Goal: Information Seeking & Learning: Learn about a topic

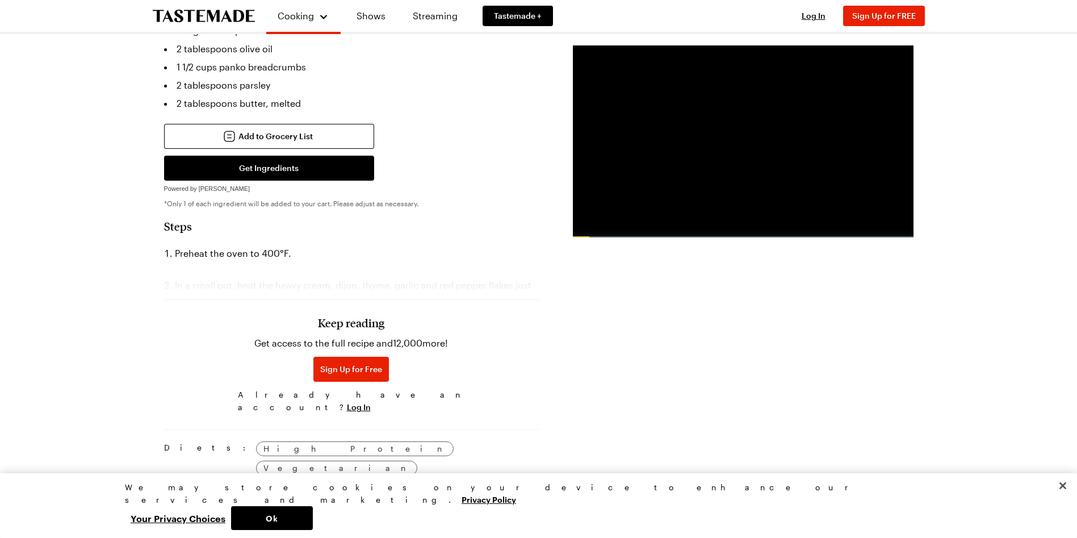
scroll to position [738, 0]
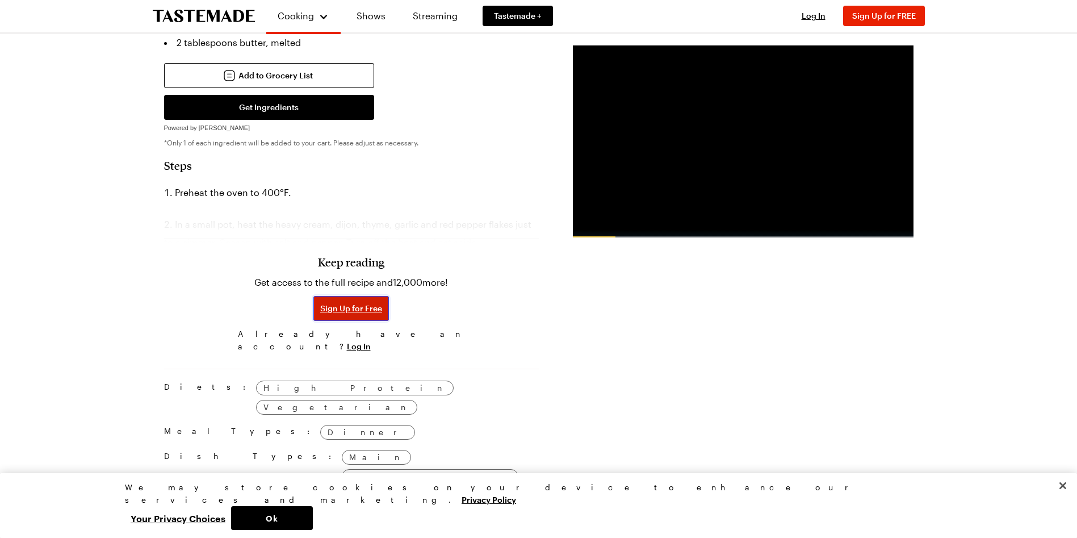
click at [357, 303] on span "Sign Up for Free" at bounding box center [351, 308] width 62 height 11
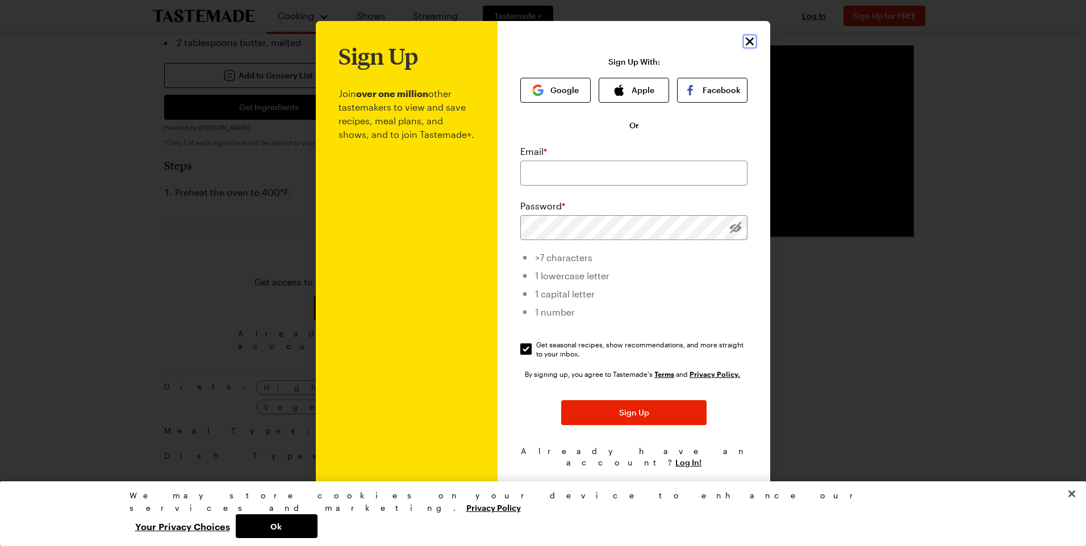
click at [749, 45] on icon "Close" at bounding box center [749, 41] width 8 height 8
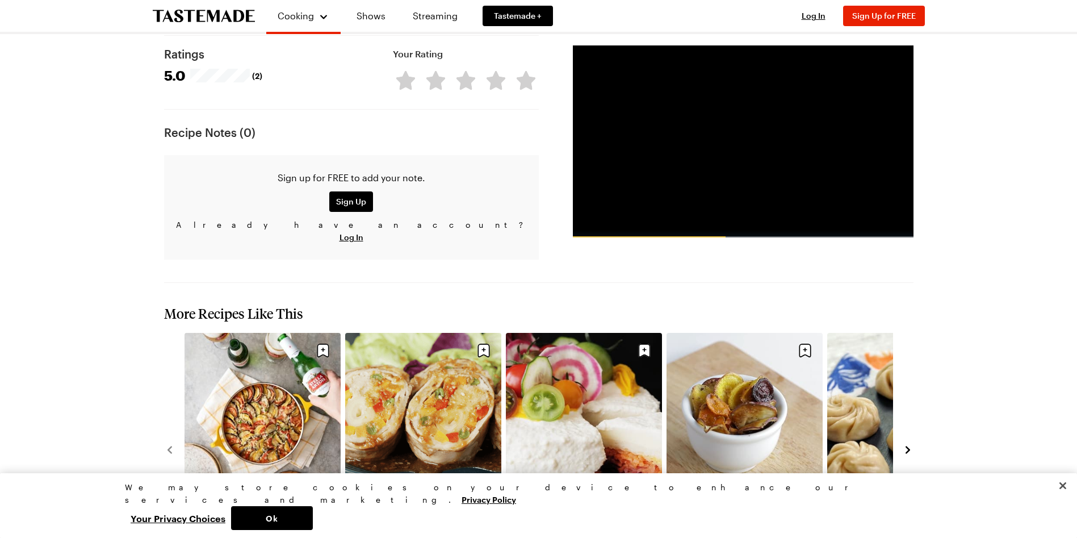
scroll to position [1306, 0]
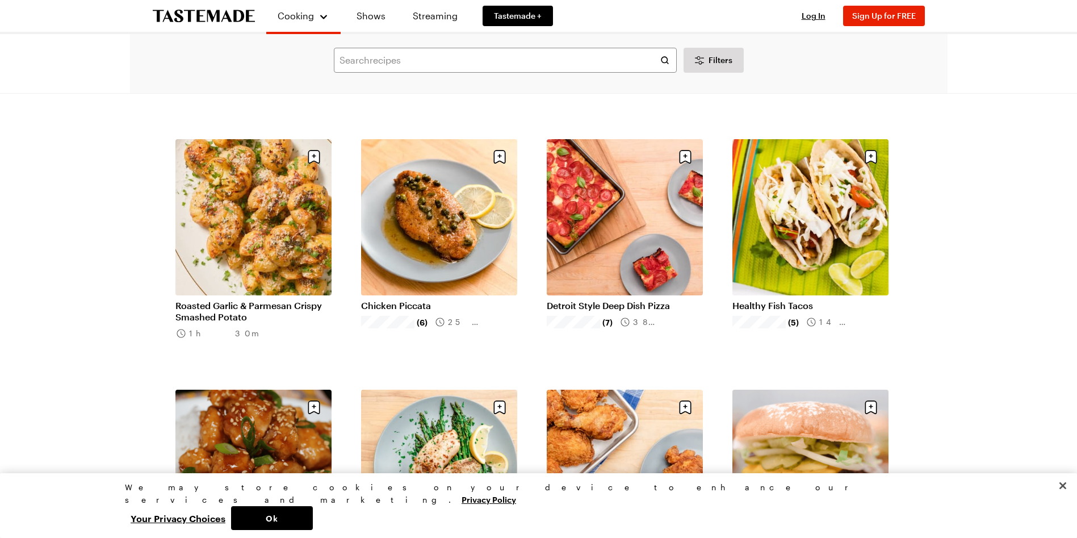
scroll to position [908, 0]
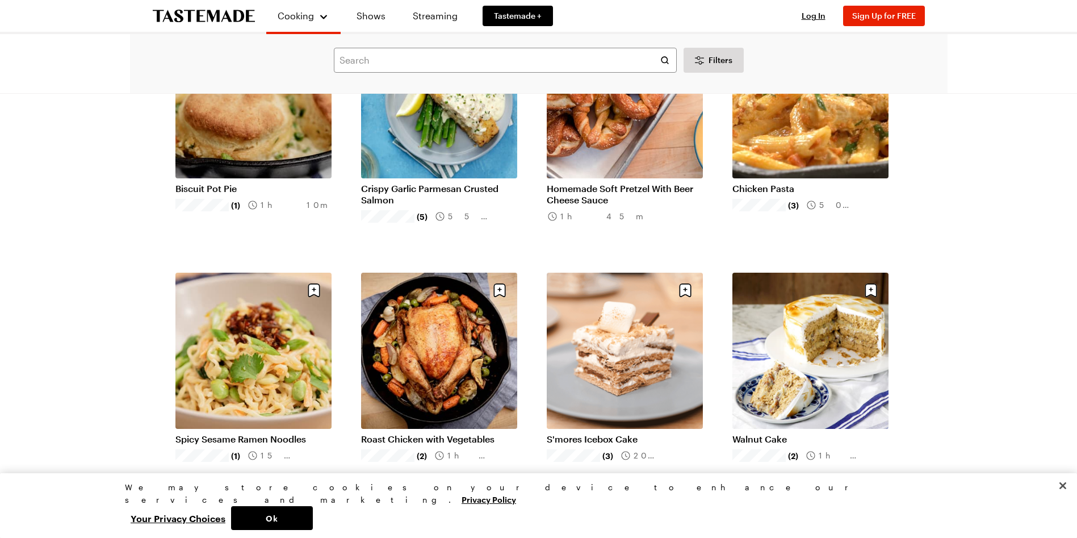
scroll to position [2328, 0]
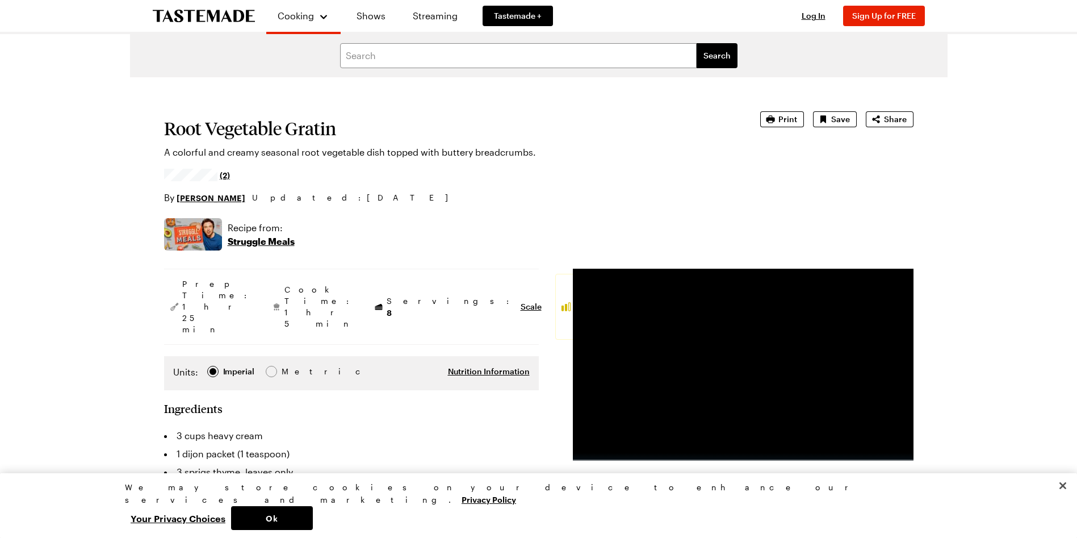
click at [225, 175] on span "(2)" at bounding box center [225, 174] width 10 height 11
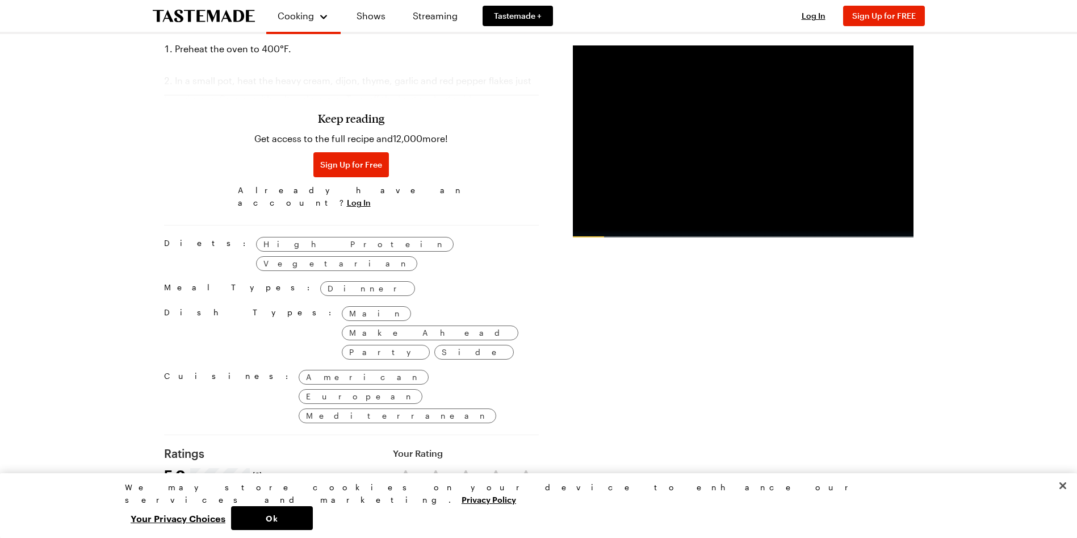
scroll to position [811, 0]
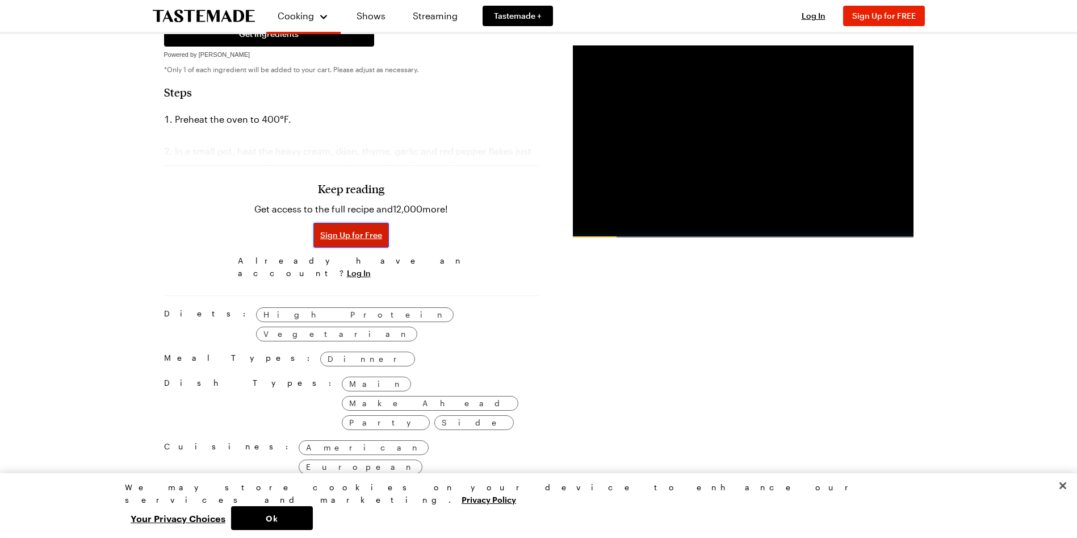
click at [347, 229] on span "Sign Up for Free" at bounding box center [351, 234] width 62 height 11
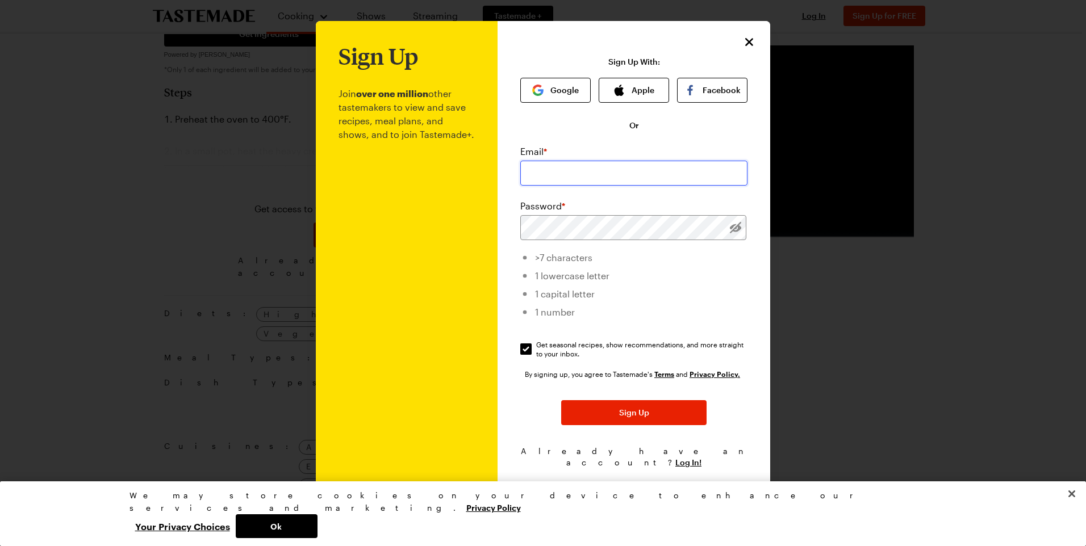
click at [605, 172] on input "email" at bounding box center [633, 173] width 227 height 25
type input "[EMAIL_ADDRESS][DOMAIN_NAME]"
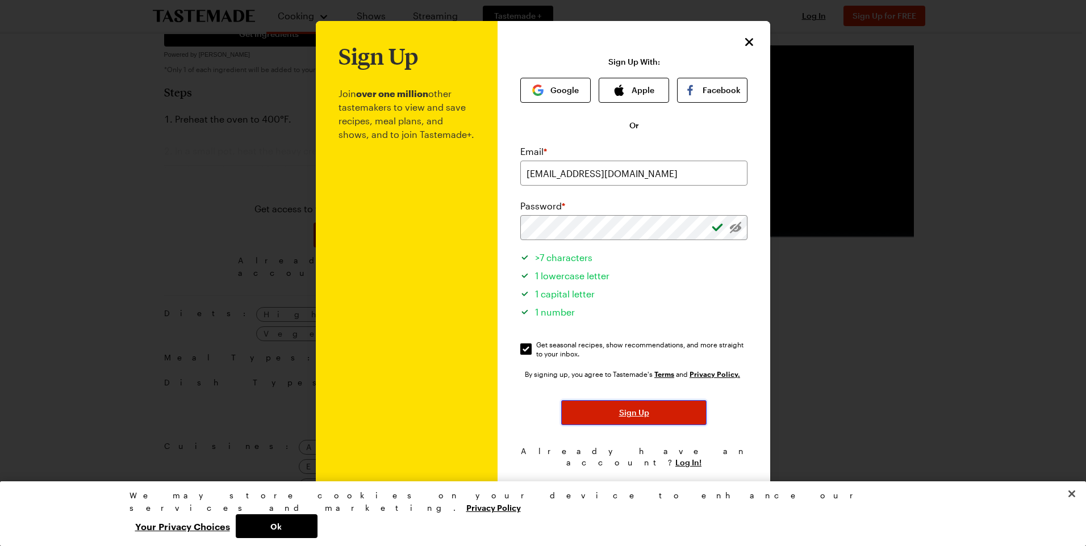
click at [639, 418] on span "Sign Up" at bounding box center [634, 412] width 30 height 11
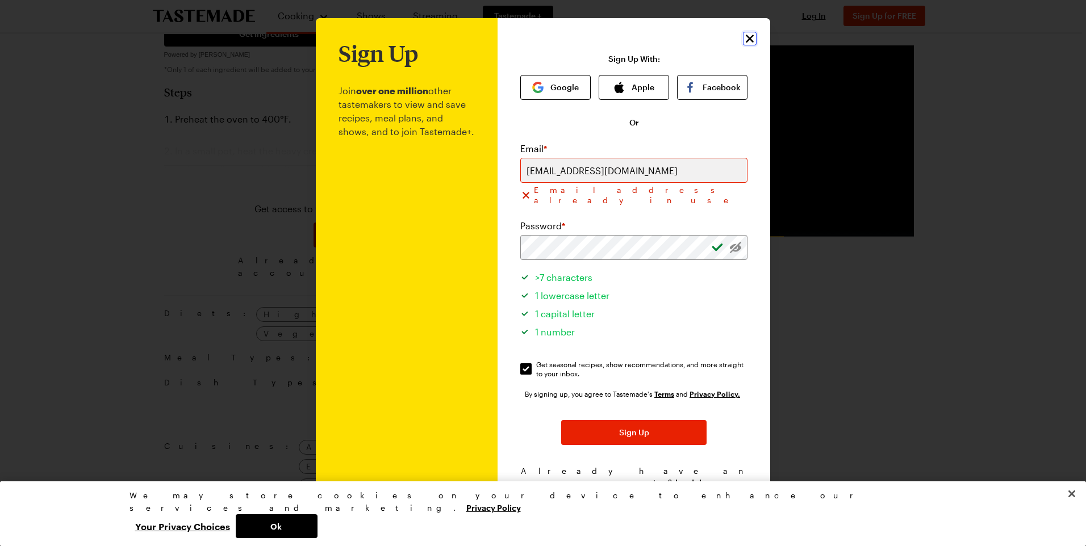
click at [752, 36] on icon "Close" at bounding box center [750, 39] width 14 height 14
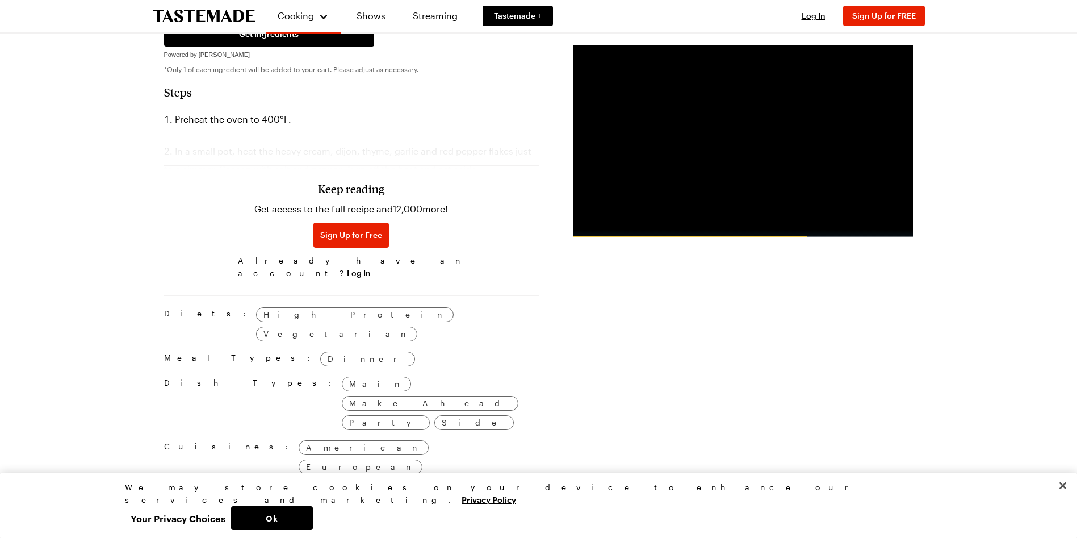
click at [407, 125] on div "Keep reading Get access to the full recipe and 12,000 more! Sign Up for Free Al…" at bounding box center [351, 204] width 375 height 158
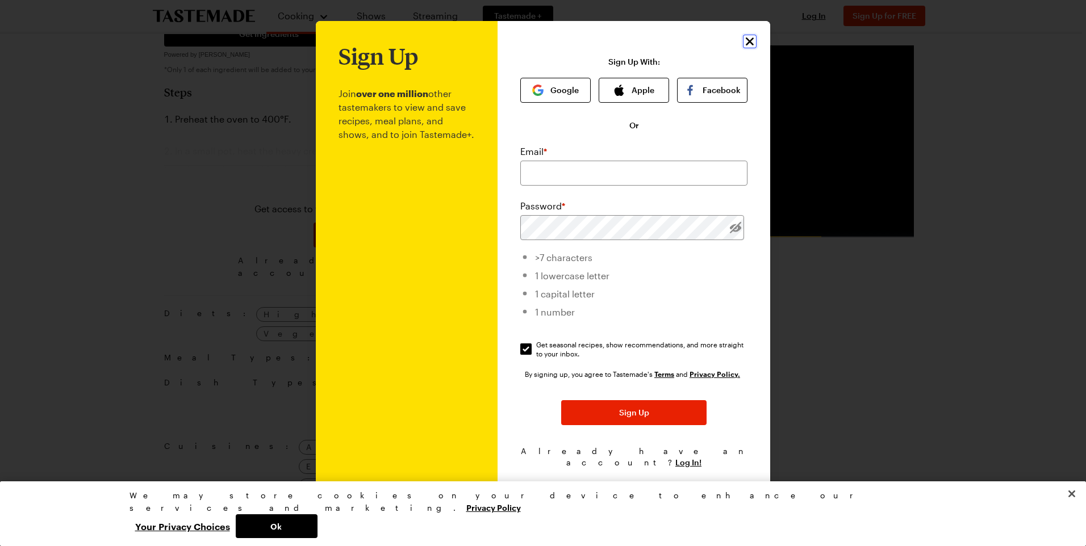
click at [750, 43] on icon "Close" at bounding box center [750, 42] width 14 height 14
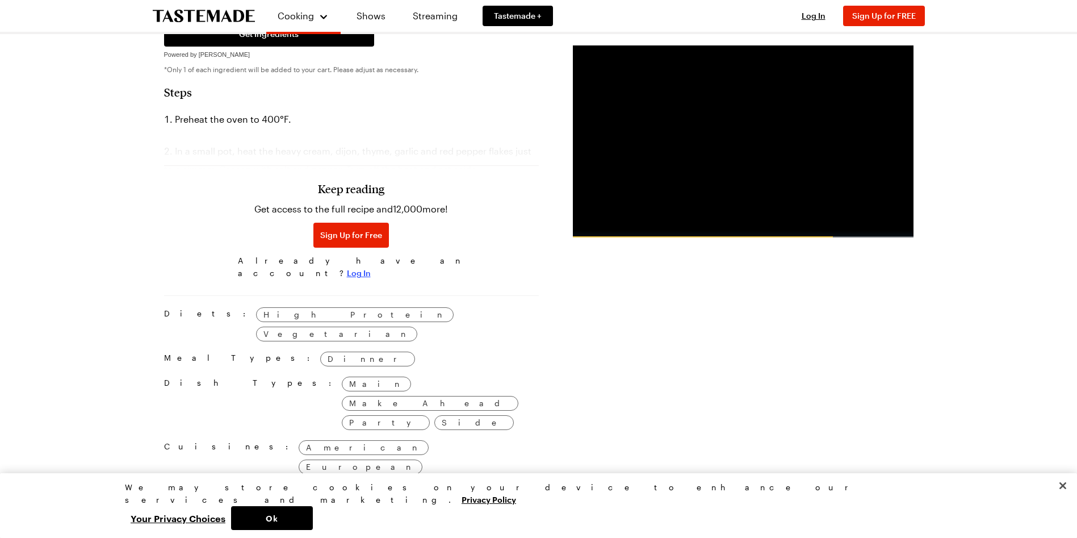
click at [371, 267] on span "Log In" at bounding box center [359, 272] width 24 height 11
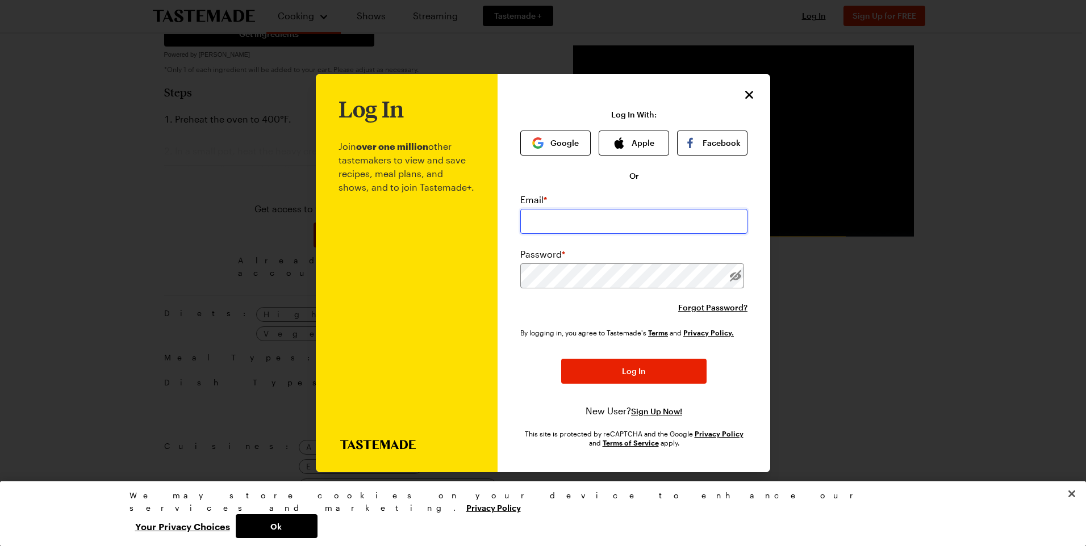
click at [601, 213] on input "email" at bounding box center [633, 221] width 227 height 25
type input "[EMAIL_ADDRESS][DOMAIN_NAME]"
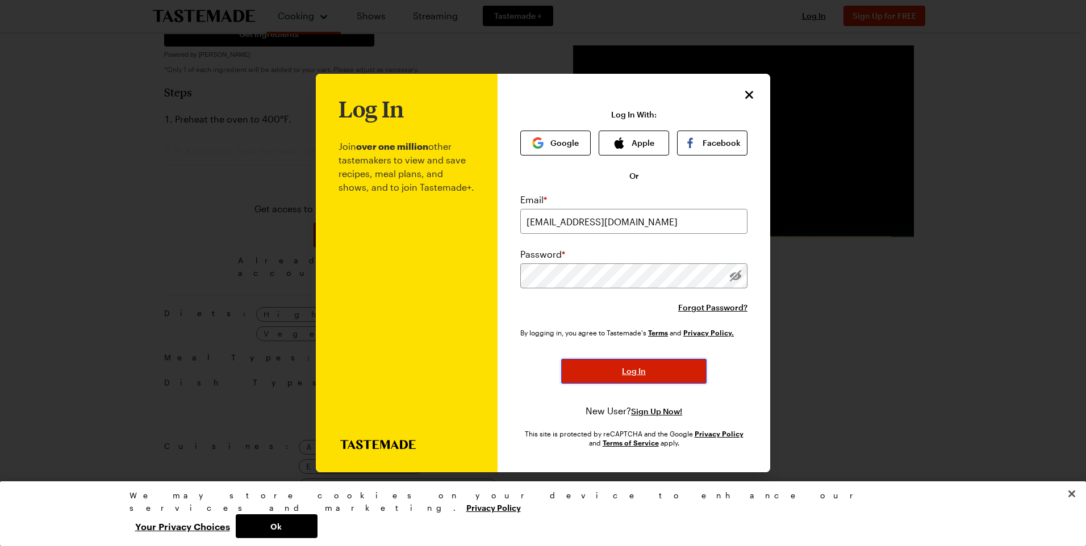
click at [659, 366] on button "Log In" at bounding box center [633, 371] width 145 height 25
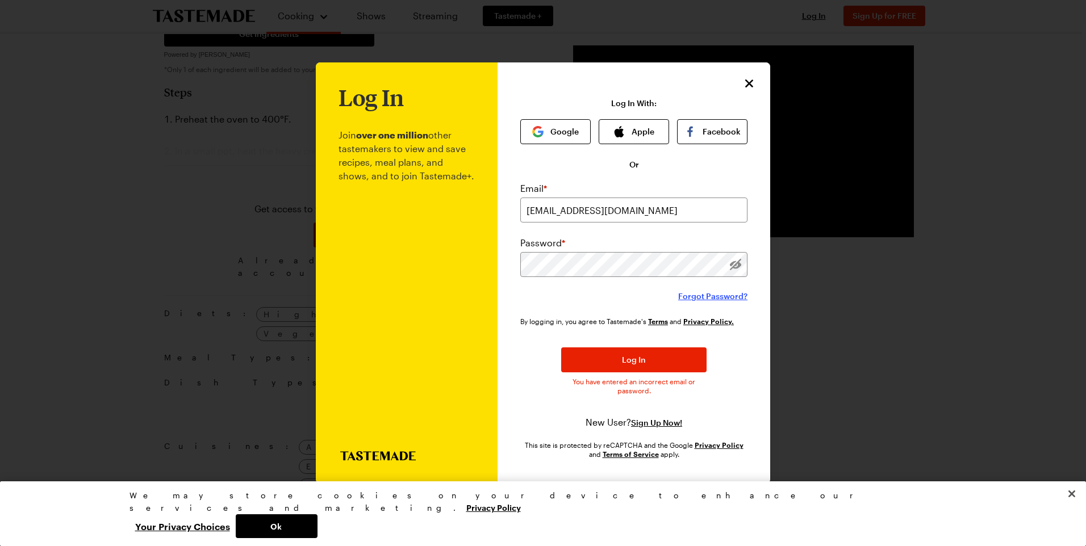
click at [715, 297] on span "Forgot Password?" at bounding box center [712, 296] width 69 height 11
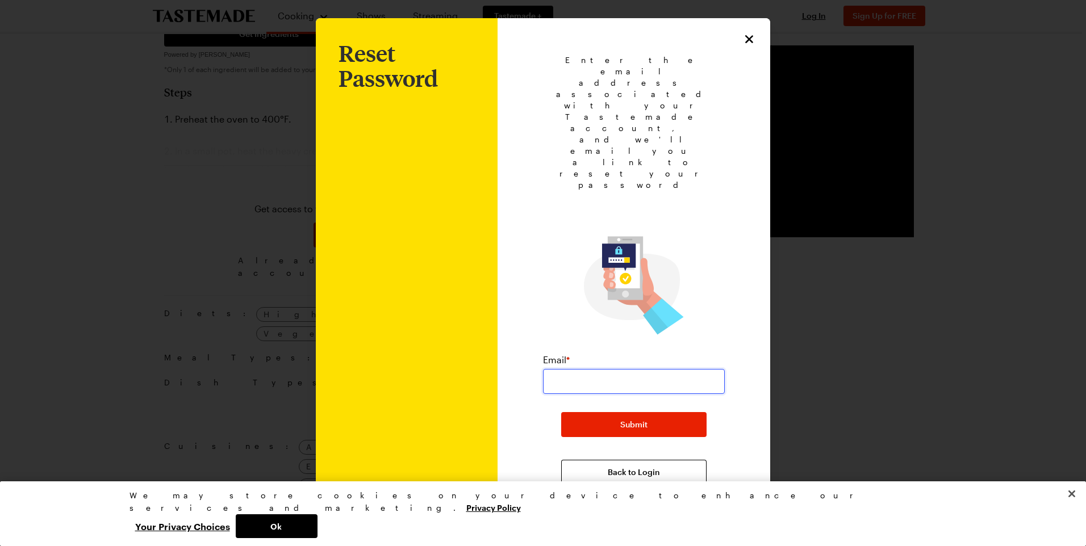
click at [565, 369] on input "email" at bounding box center [634, 381] width 182 height 25
type input "[EMAIL_ADDRESS][DOMAIN_NAME]"
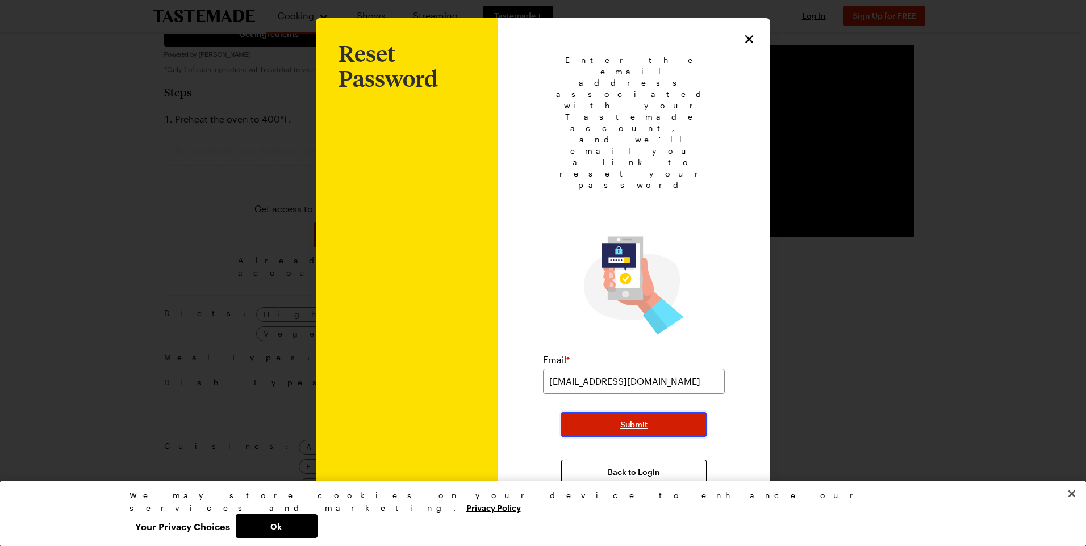
click at [643, 419] on span "Submit" at bounding box center [633, 424] width 27 height 11
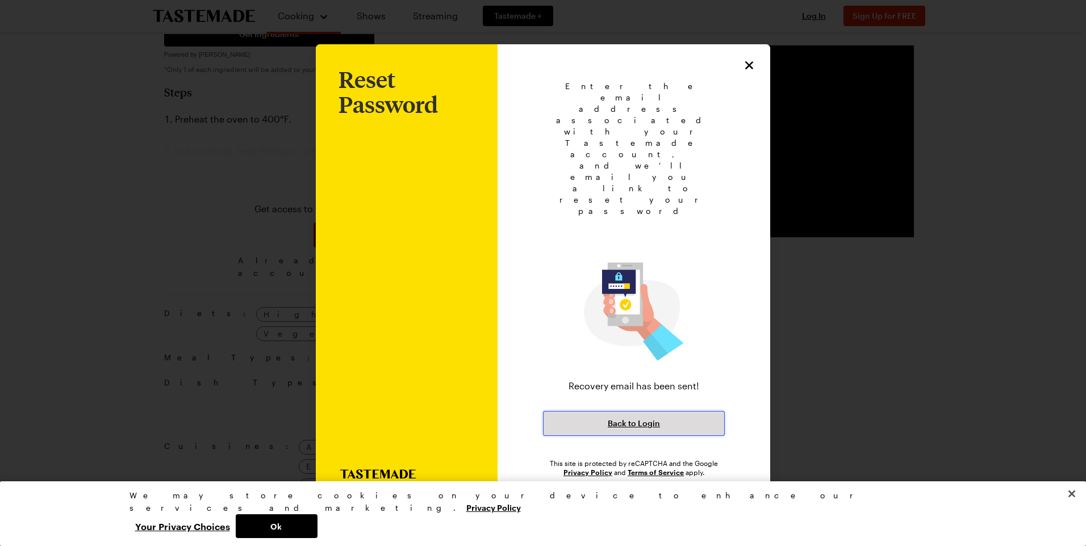
click at [643, 418] on span "Back to Login" at bounding box center [634, 423] width 52 height 11
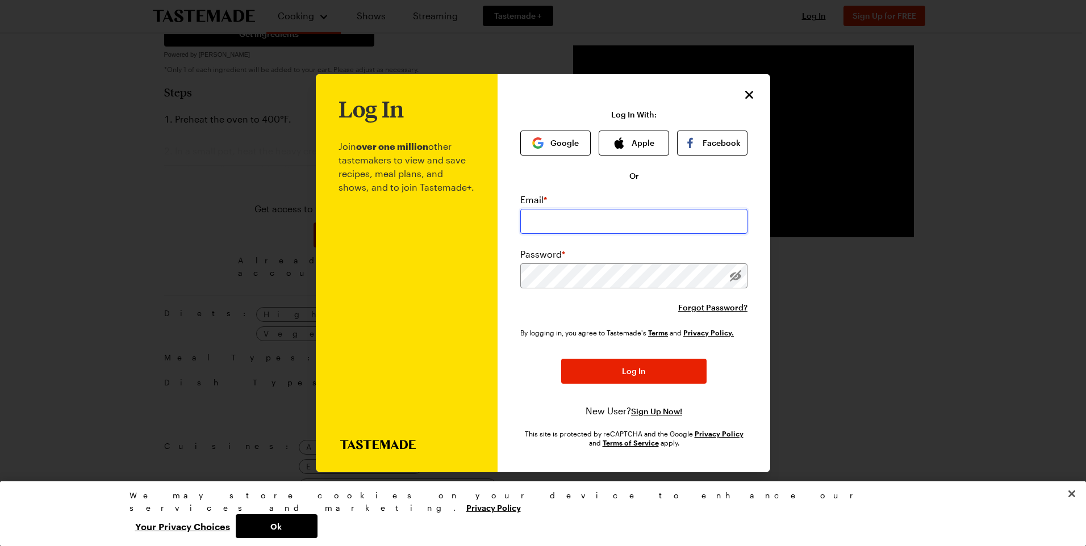
click at [577, 227] on input "email" at bounding box center [633, 221] width 227 height 25
type input "[EMAIL_ADDRESS][DOMAIN_NAME]"
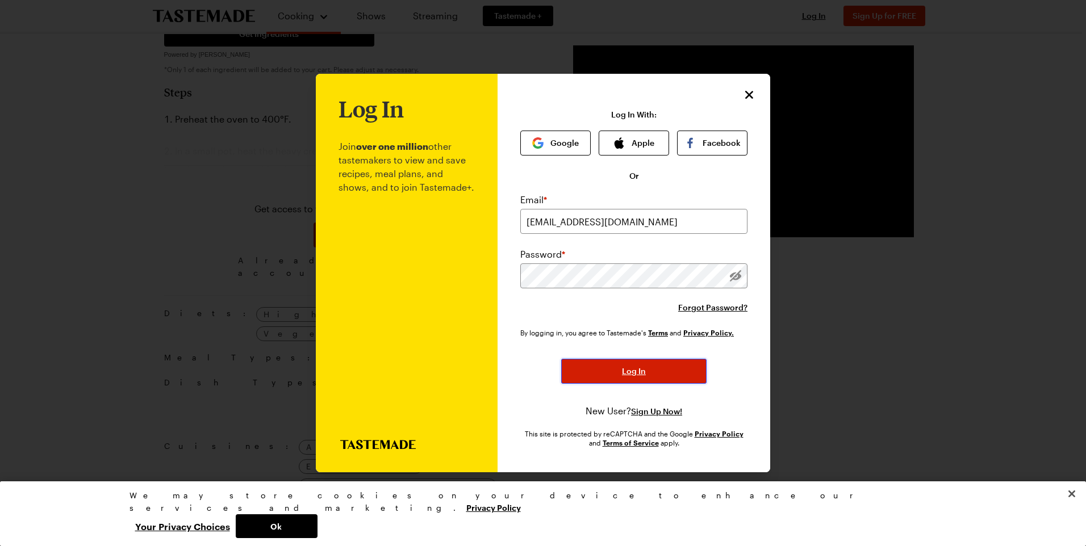
click at [631, 371] on span "Log In" at bounding box center [634, 371] width 24 height 11
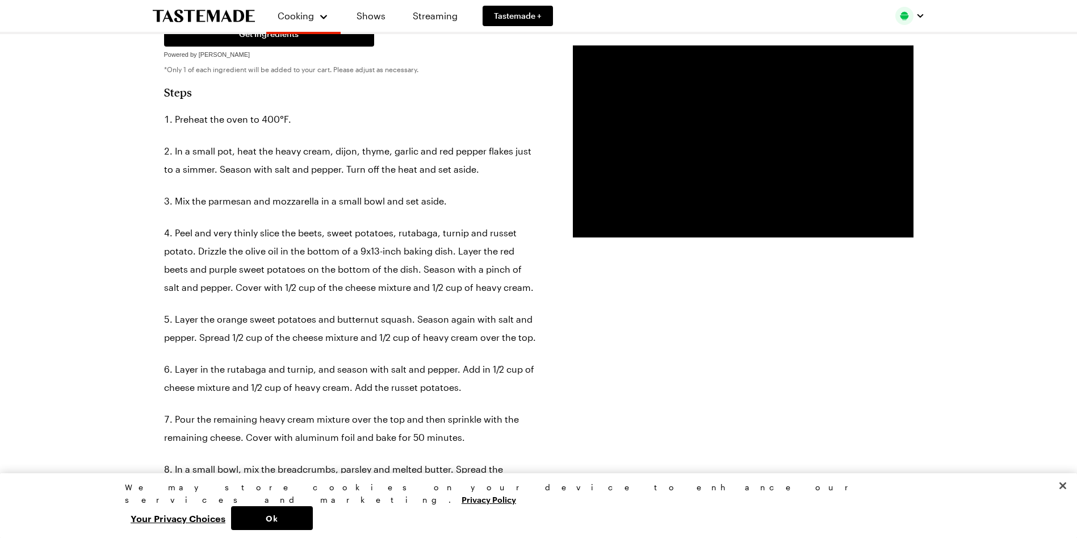
type textarea "x"
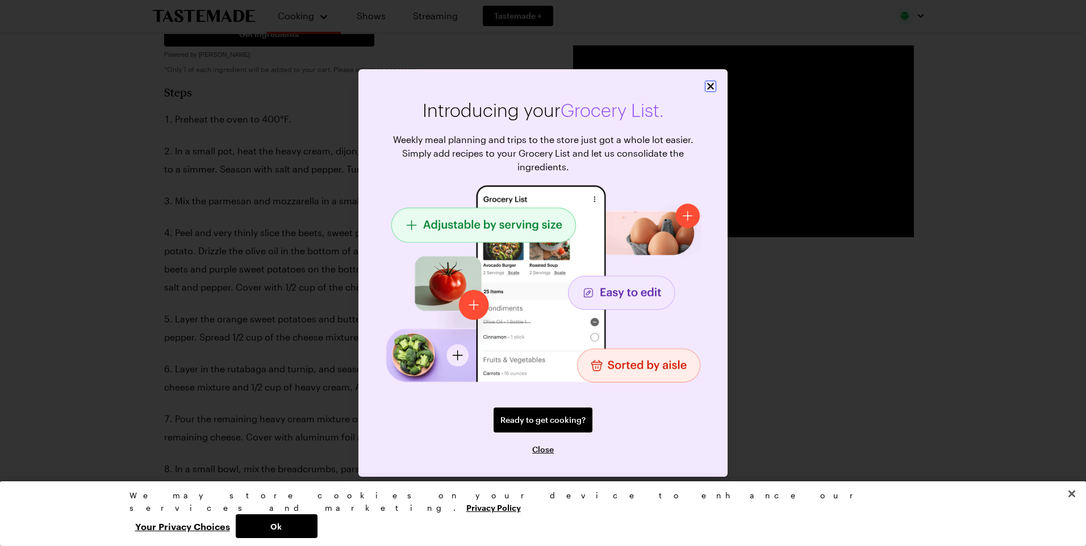
click at [710, 85] on icon "Close" at bounding box center [710, 86] width 11 height 11
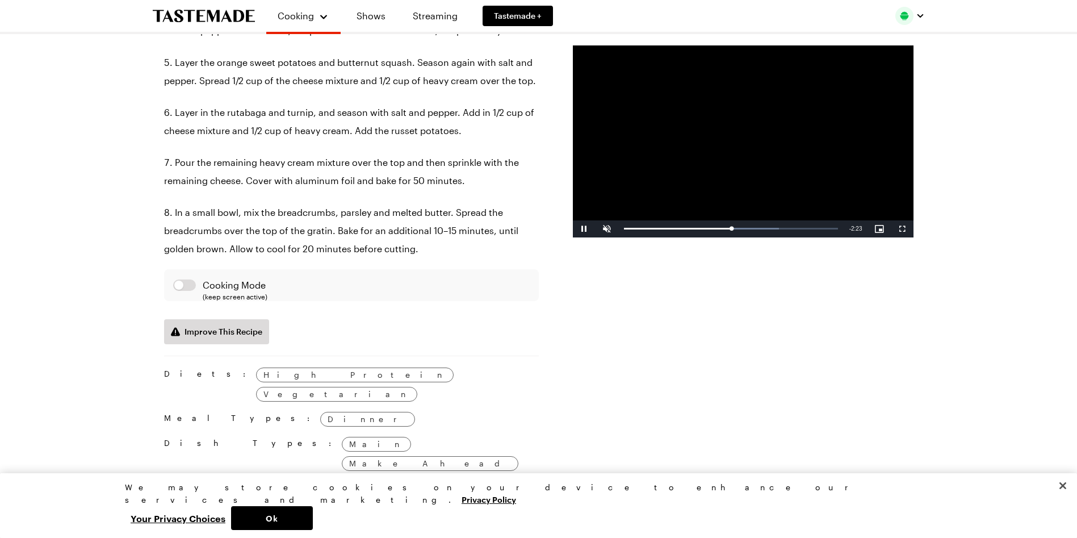
scroll to position [1055, 0]
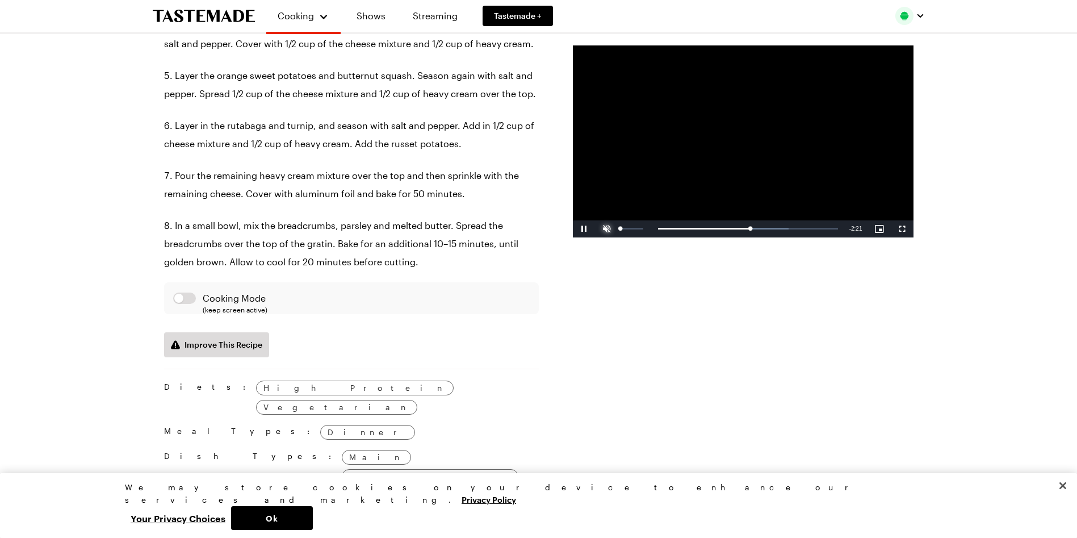
click at [605, 229] on span "Video Player" at bounding box center [607, 229] width 23 height 0
drag, startPoint x: 734, startPoint y: 228, endPoint x: 630, endPoint y: 228, distance: 104.5
click at [630, 228] on div "0:08" at bounding box center [655, 228] width 63 height 3
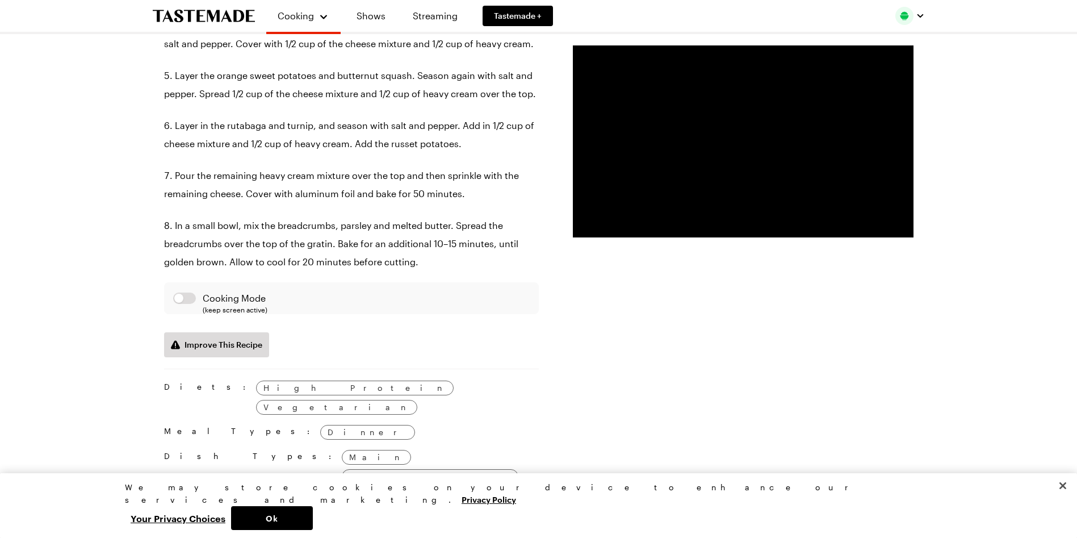
click at [810, 392] on div "Prep Time: 1 hr 25 min Cook Time: 1 hr 5 min Servings: 8 Scale Average Units: I…" at bounding box center [538, 25] width 749 height 1622
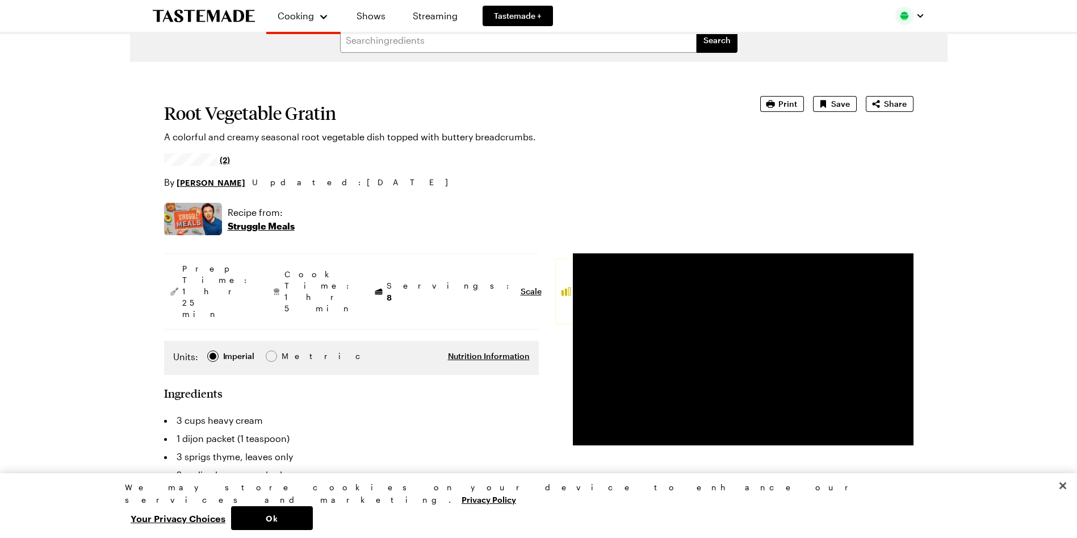
scroll to position [0, 0]
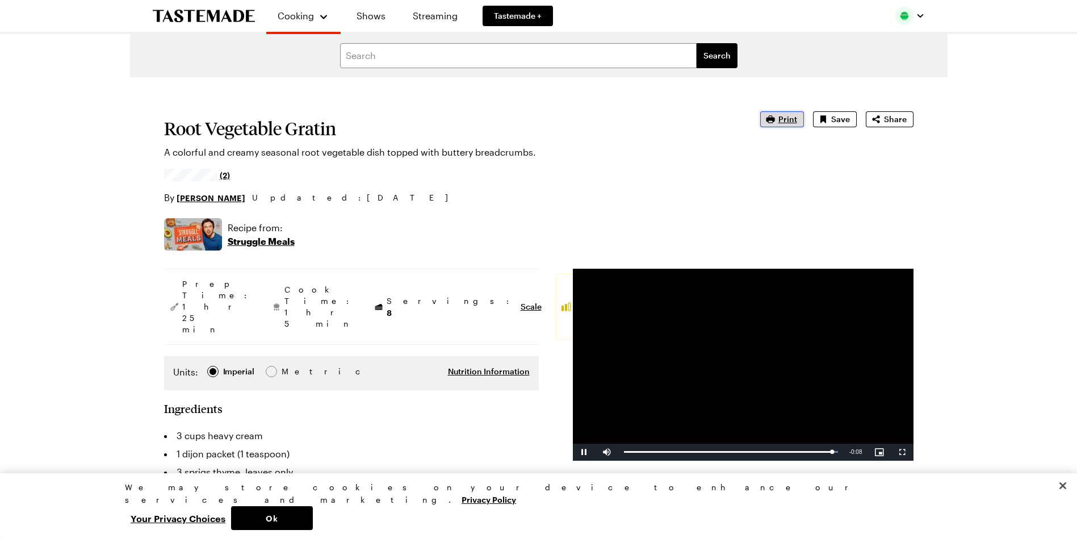
click at [787, 116] on span "Print" at bounding box center [787, 119] width 19 height 11
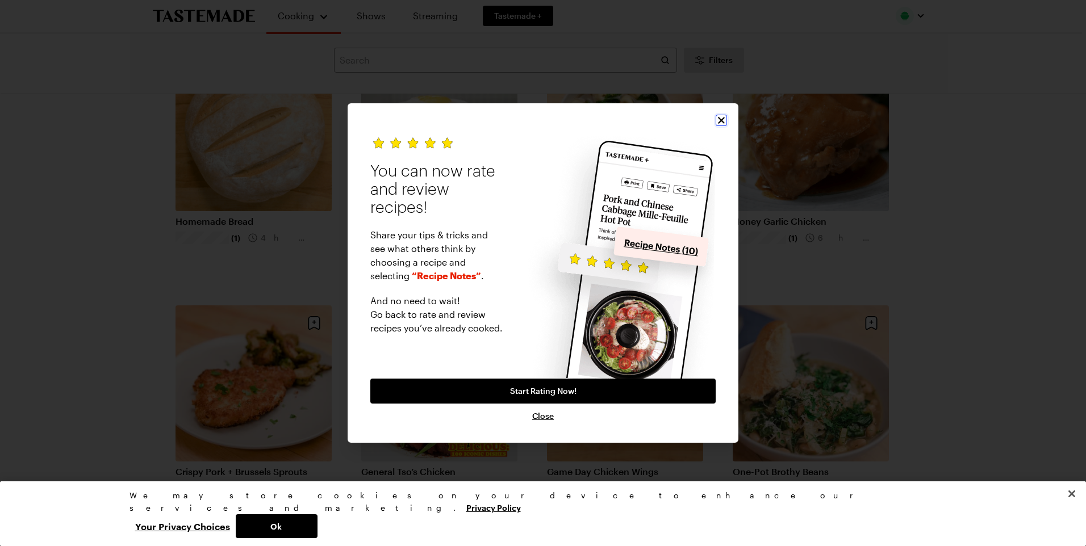
click at [721, 119] on icon "Close" at bounding box center [720, 120] width 11 height 11
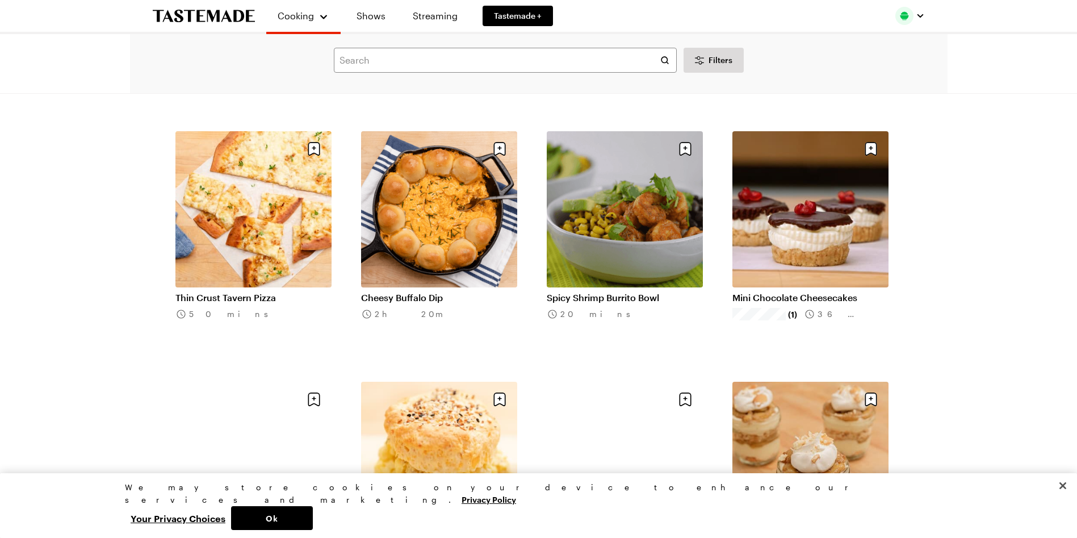
scroll to position [3951, 0]
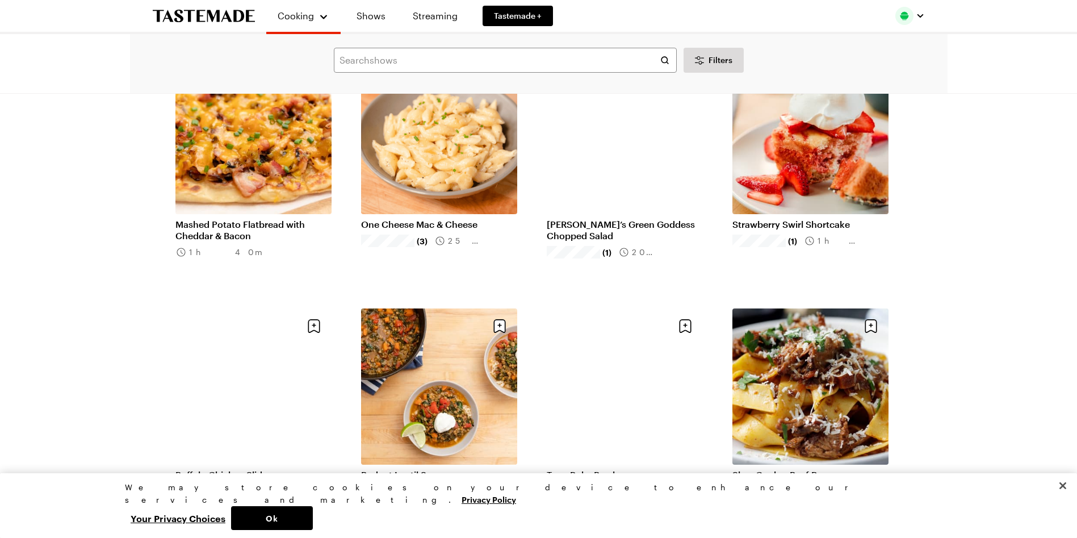
scroll to position [5484, 0]
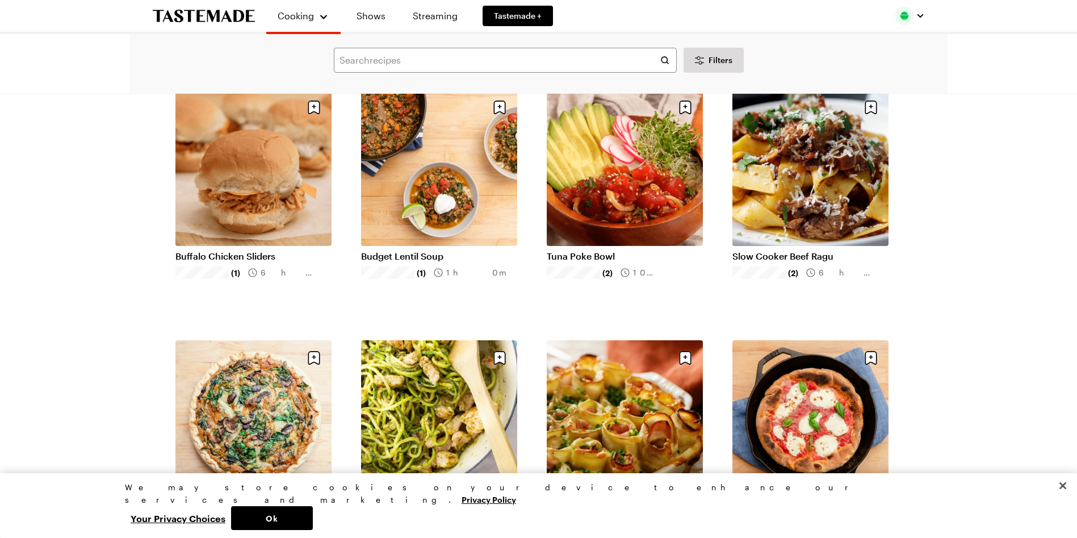
scroll to position [5711, 0]
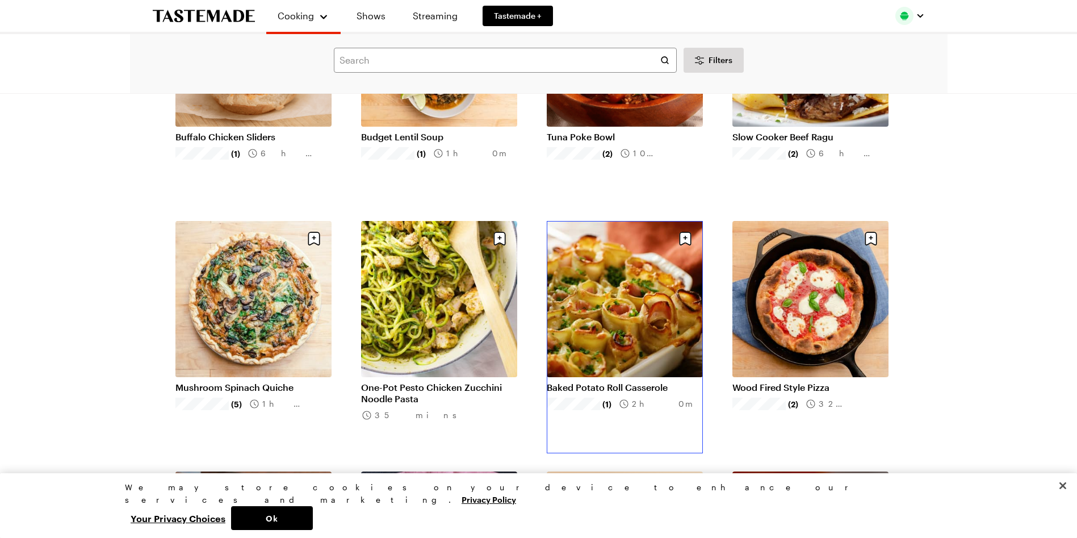
click at [606, 387] on link "Baked Potato Roll Casserole" at bounding box center [625, 387] width 156 height 11
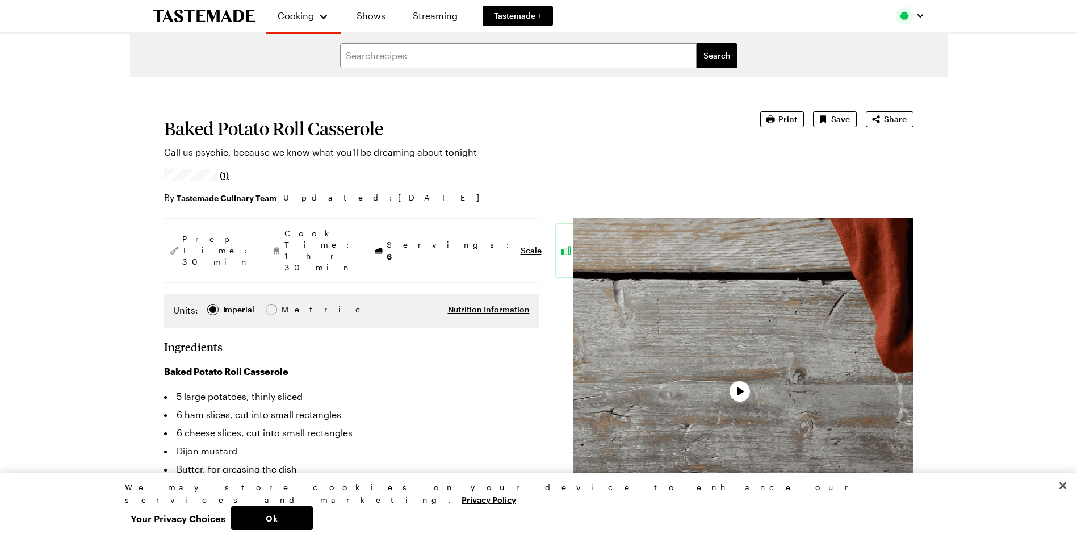
type textarea "x"
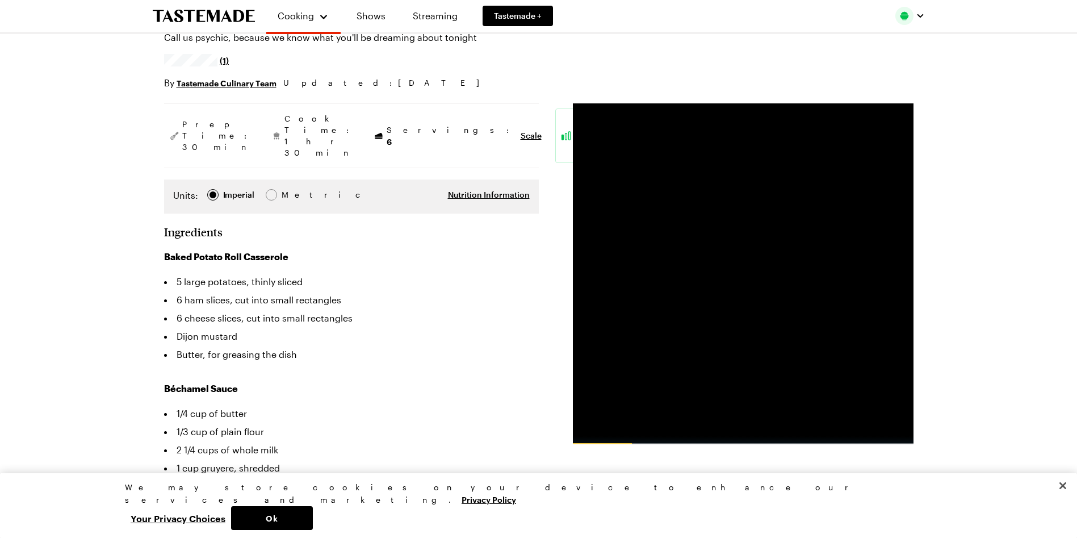
scroll to position [114, 0]
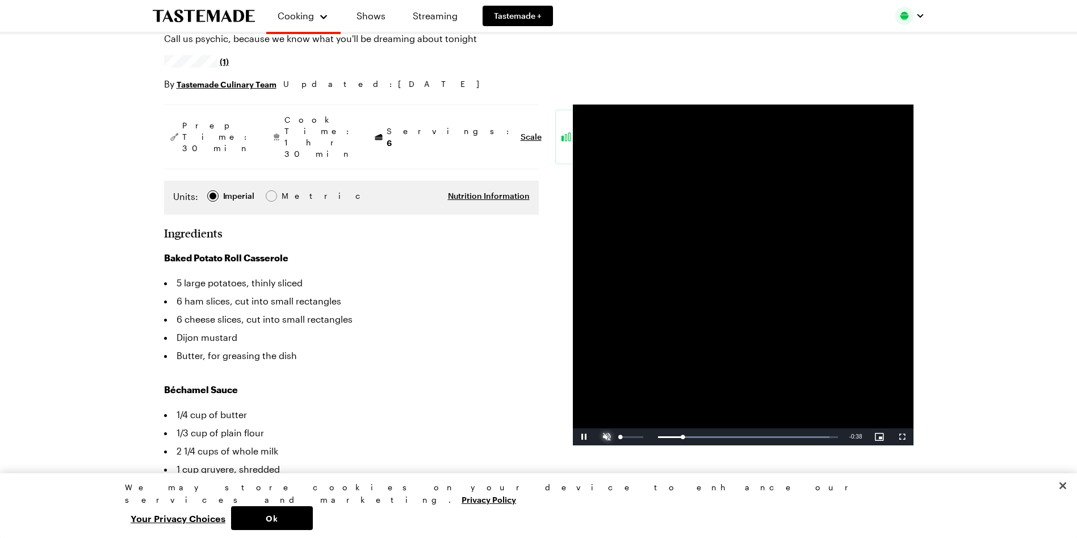
click at [605, 437] on span "Video Player" at bounding box center [607, 437] width 23 height 0
drag, startPoint x: 690, startPoint y: 437, endPoint x: 627, endPoint y: 437, distance: 63.0
click at [625, 436] on div "0:00" at bounding box center [626, 436] width 5 height 3
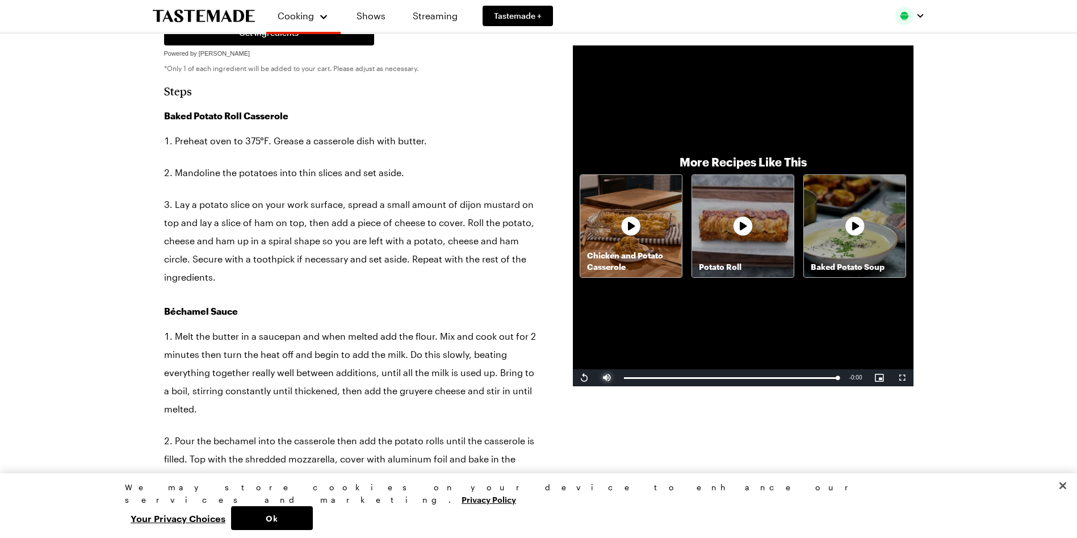
scroll to position [625, 0]
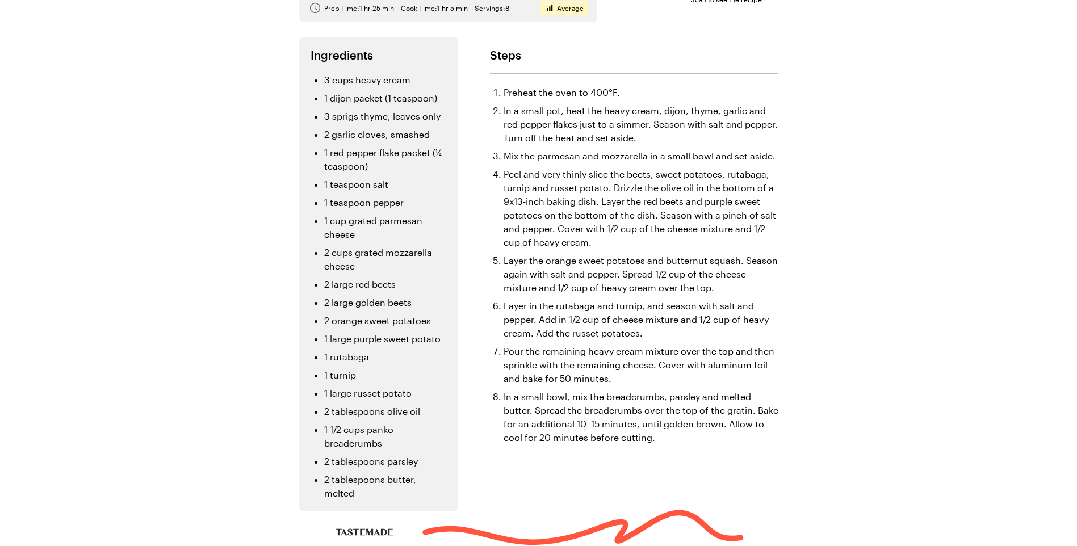
scroll to position [171, 0]
